Goal: Task Accomplishment & Management: Manage account settings

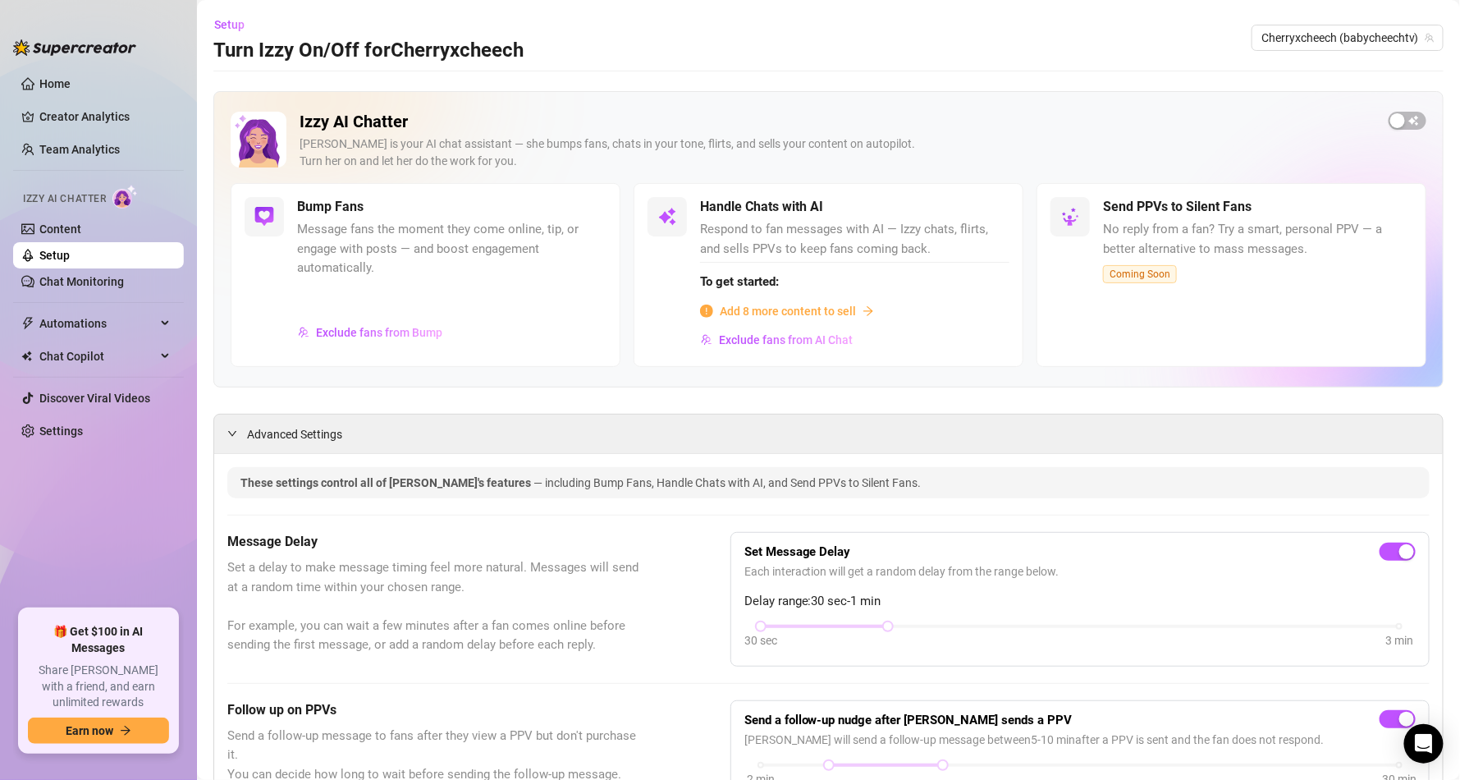
scroll to position [1483, 0]
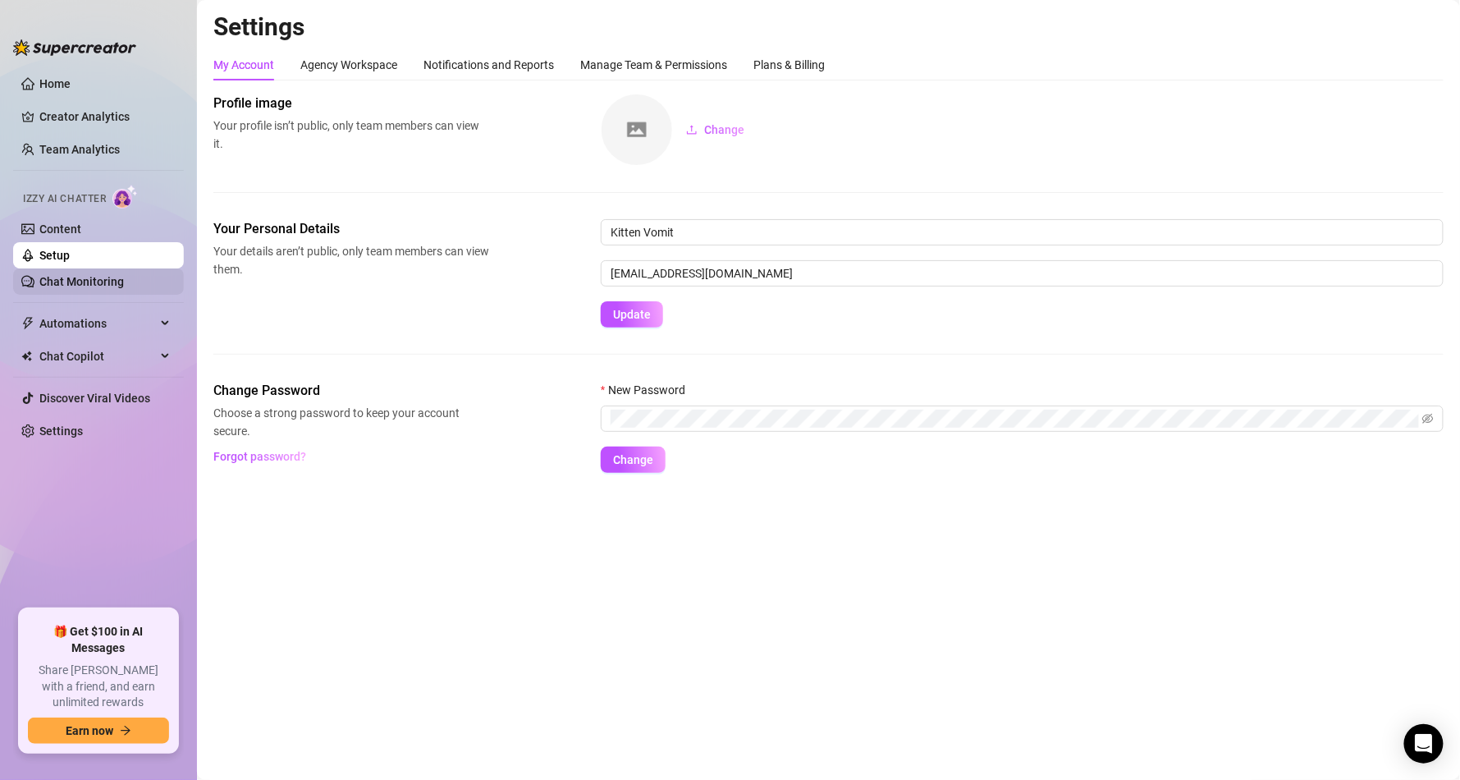
click at [112, 275] on link "Chat Monitoring" at bounding box center [81, 281] width 85 height 13
click at [827, 82] on div "My Account Agency Workspace Notifications and Reports Manage Team & Permissions…" at bounding box center [828, 261] width 1231 height 424
click at [800, 62] on div "Plans & Billing" at bounding box center [789, 65] width 71 height 18
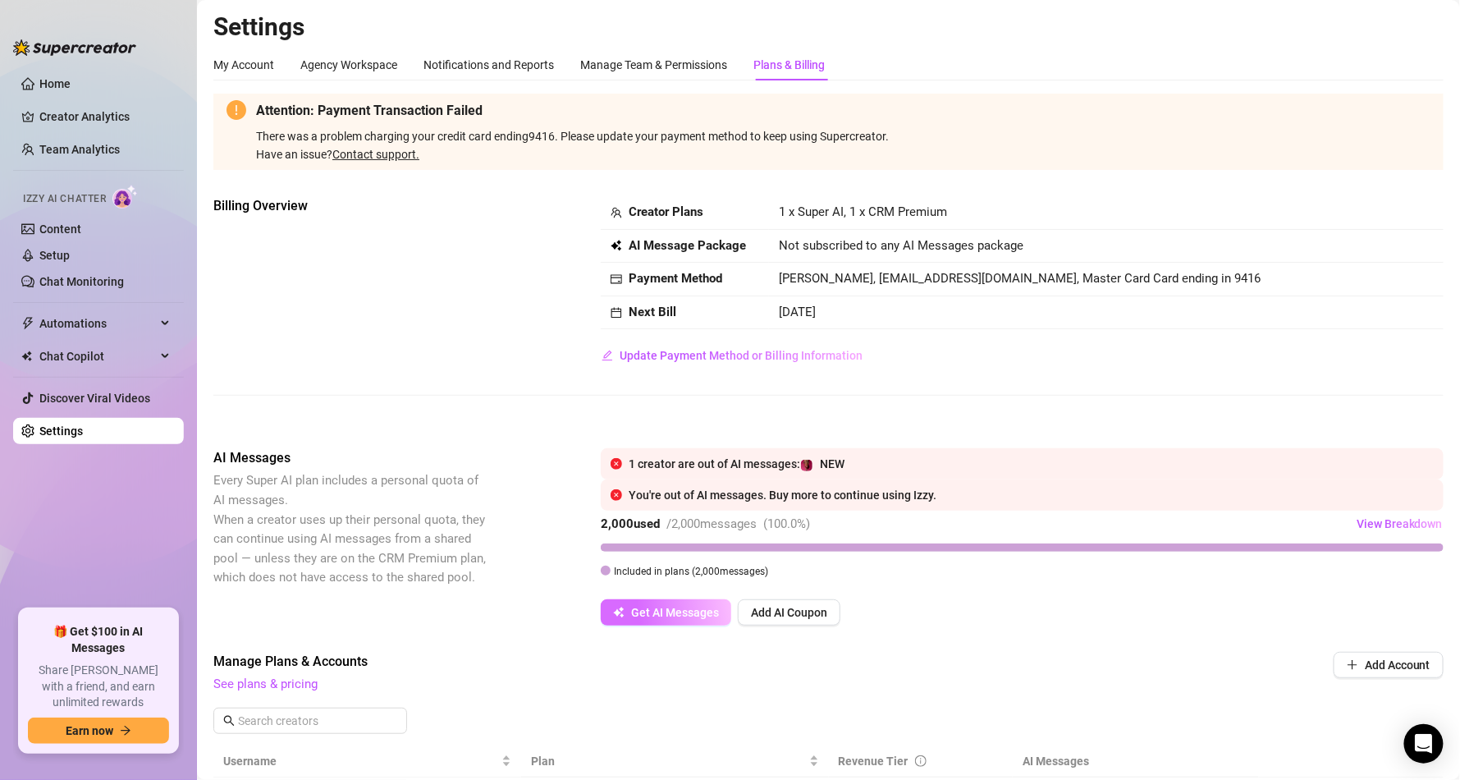
click at [707, 603] on button "Get AI Messages" at bounding box center [666, 612] width 131 height 26
